Goal: Find contact information: Find contact information

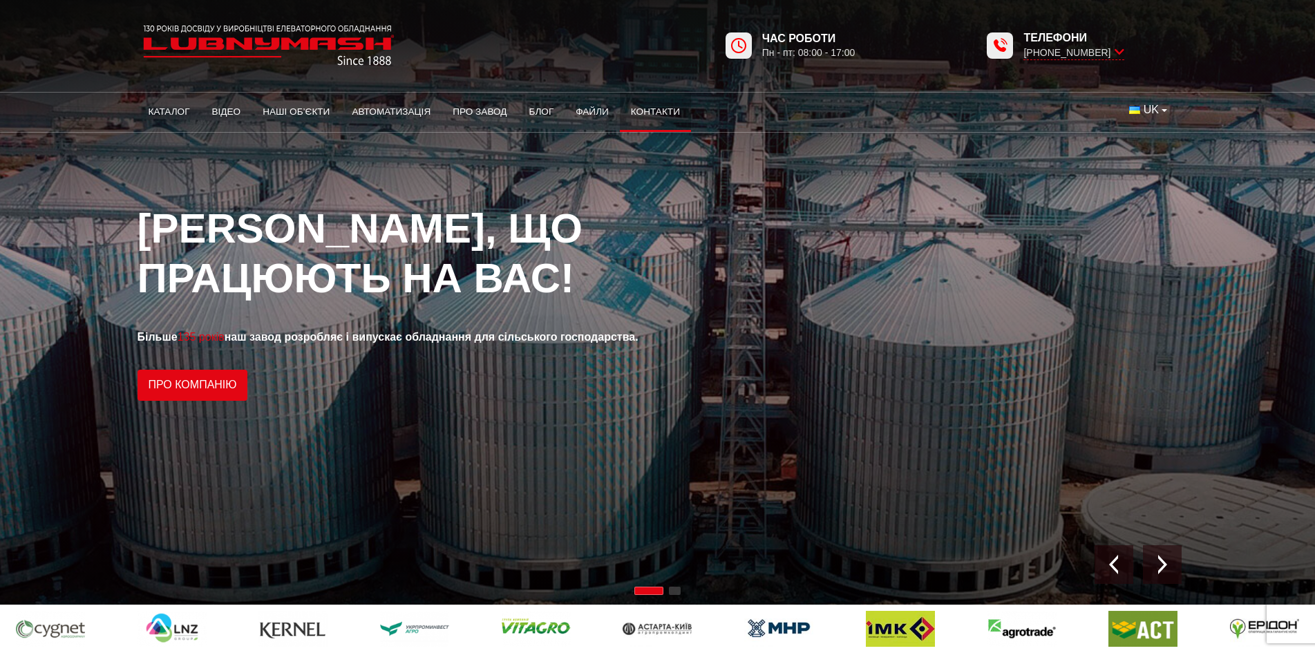
click at [659, 106] on link "Контакти" at bounding box center [655, 112] width 71 height 30
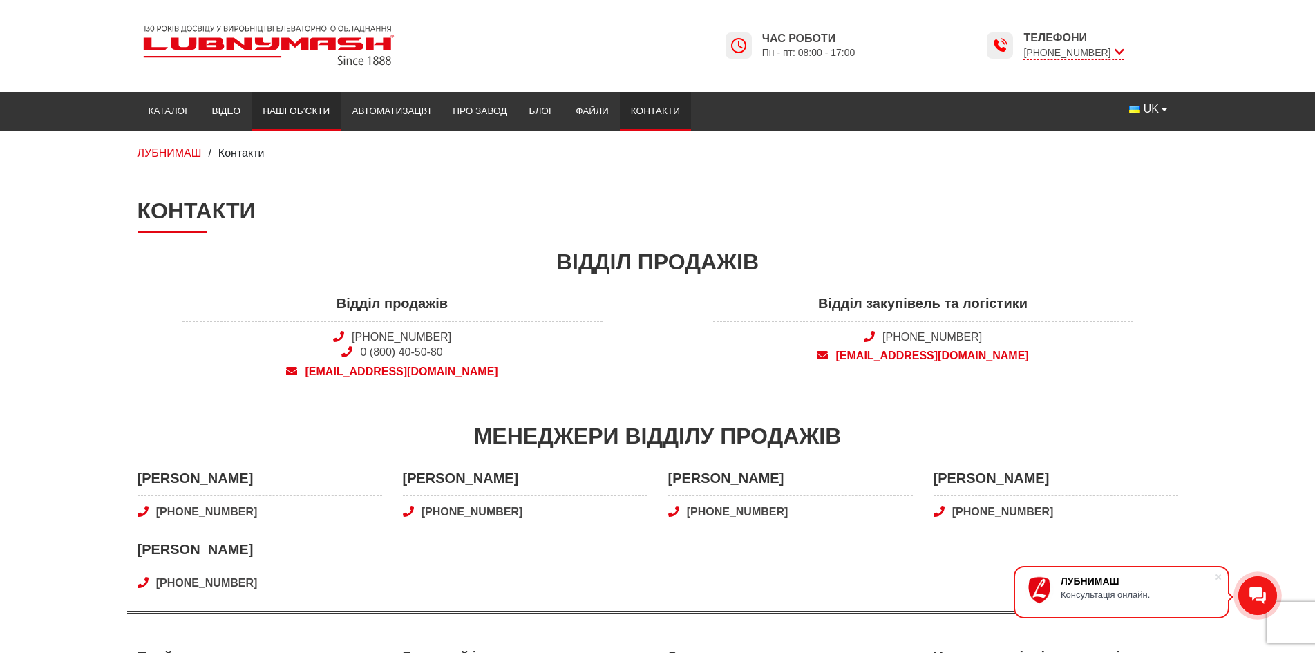
click at [310, 111] on link "Наші об’єкти" at bounding box center [296, 111] width 89 height 30
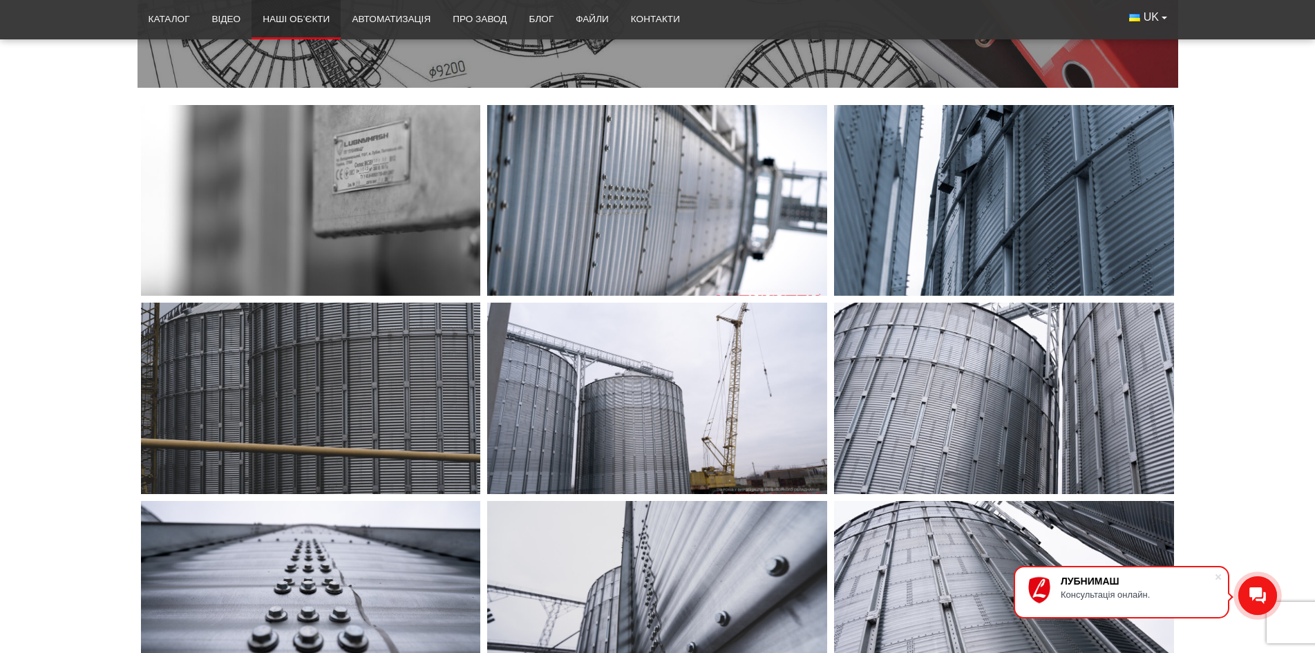
scroll to position [276, 0]
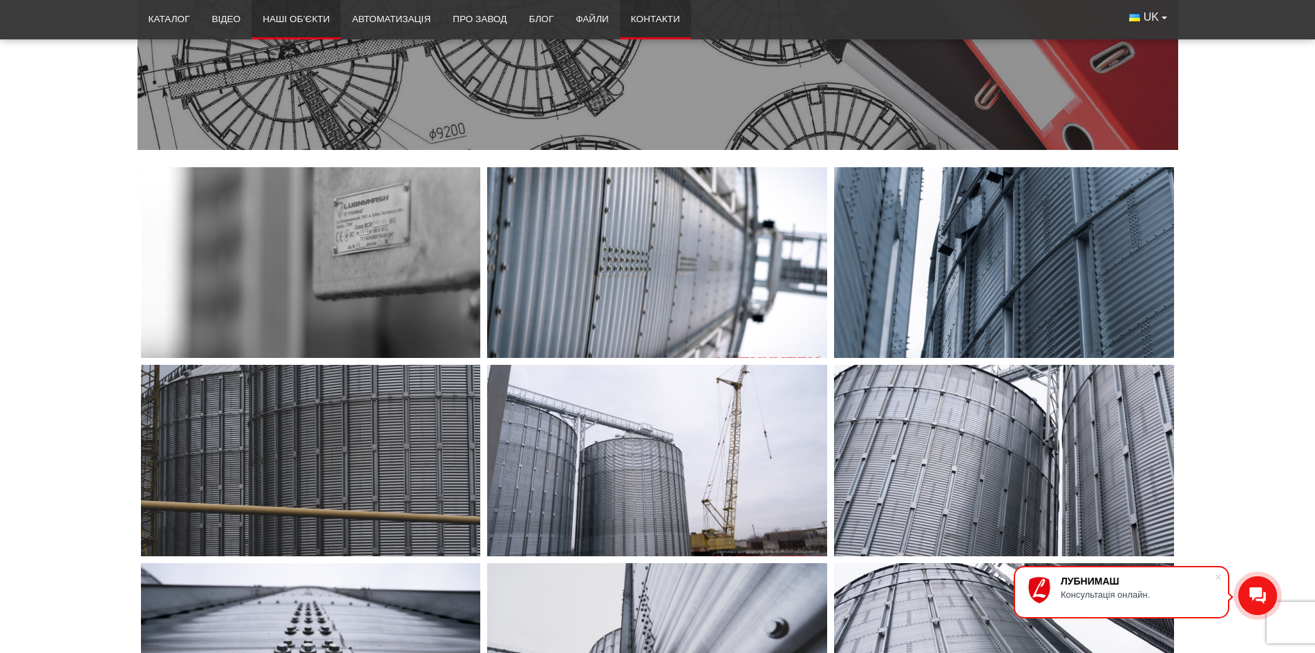
click at [655, 14] on link "Контакти" at bounding box center [655, 19] width 71 height 30
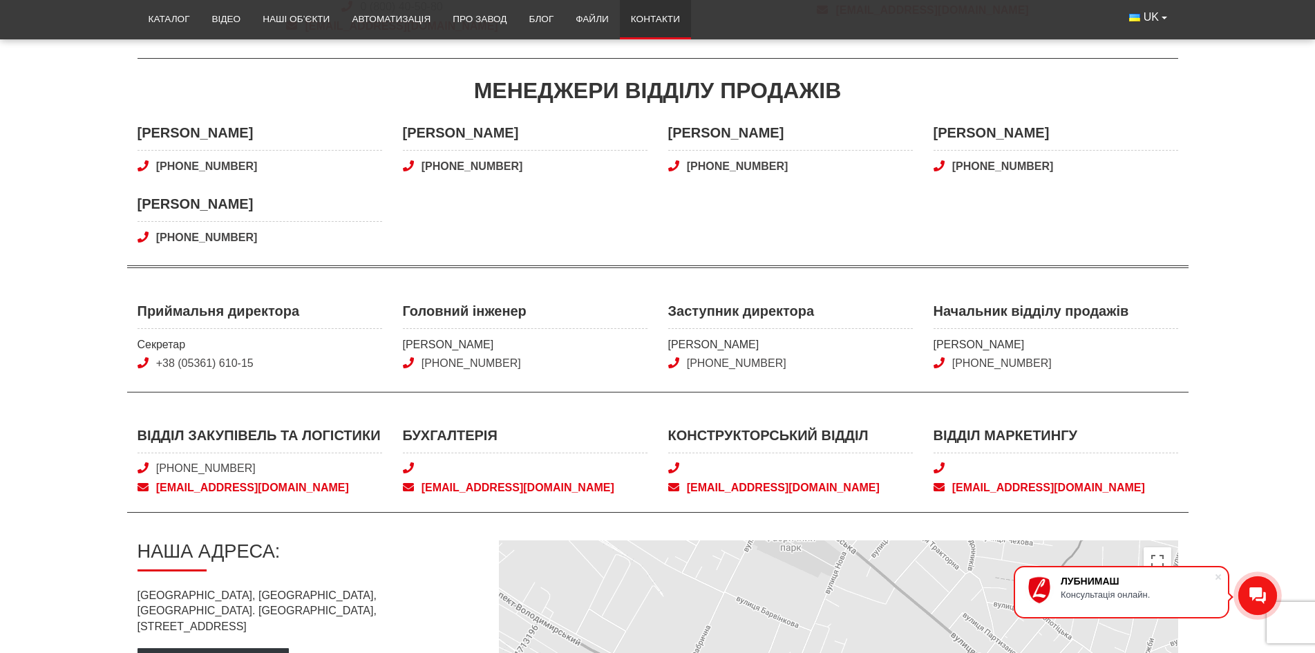
scroll to position [276, 0]
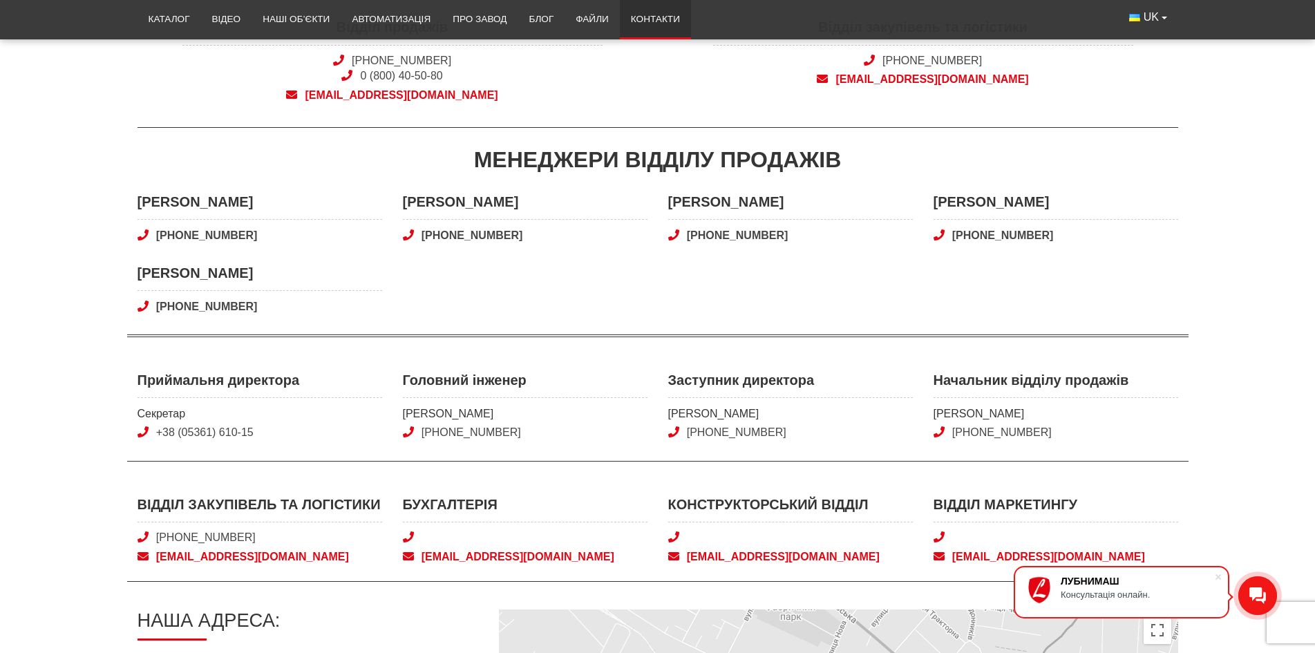
click at [408, 533] on icon at bounding box center [408, 536] width 11 height 11
click at [444, 556] on span "[EMAIL_ADDRESS][DOMAIN_NAME]" at bounding box center [525, 556] width 245 height 15
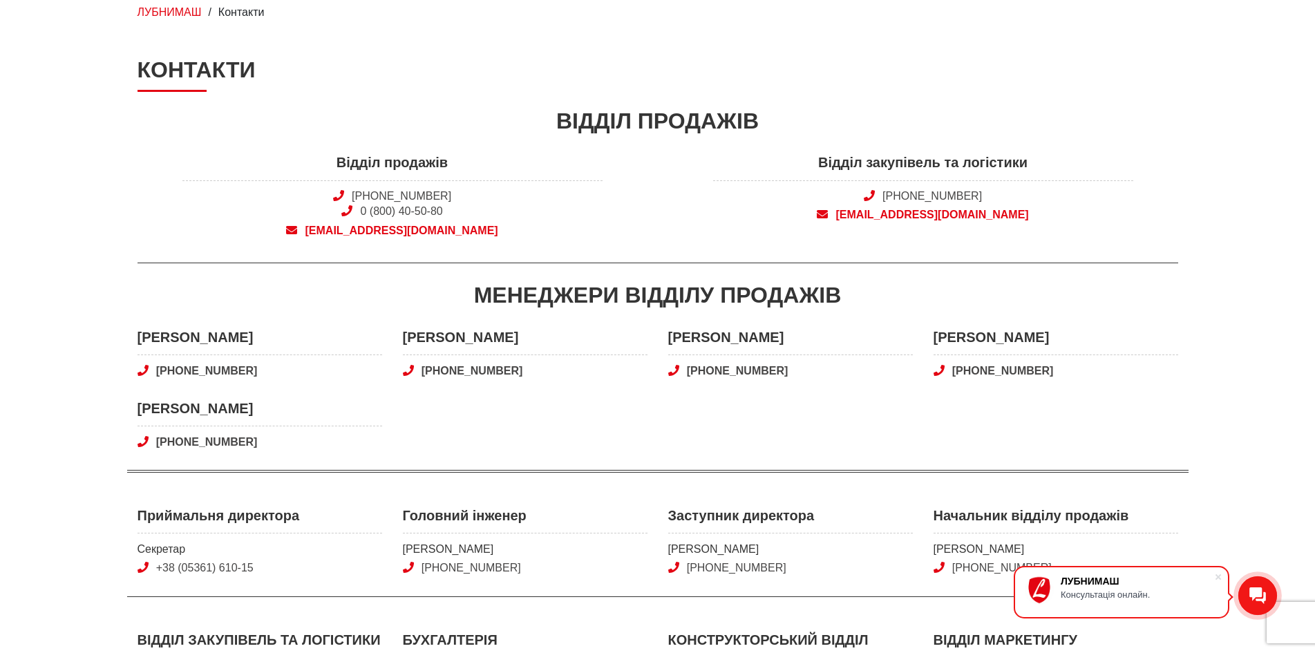
scroll to position [0, 0]
